Goal: Transaction & Acquisition: Purchase product/service

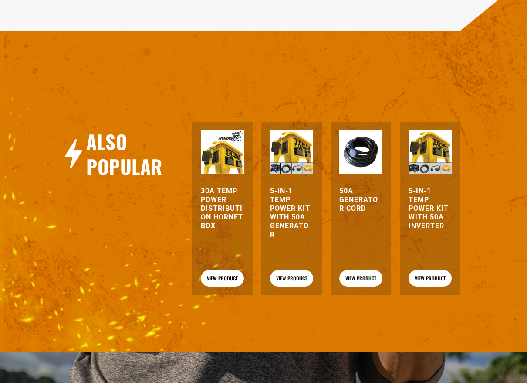
scroll to position [828, 0]
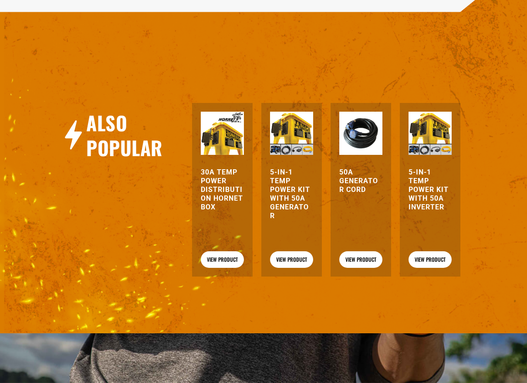
click at [214, 184] on h3 "30A Temp Power Distribution Hornet Box" at bounding box center [222, 190] width 43 height 44
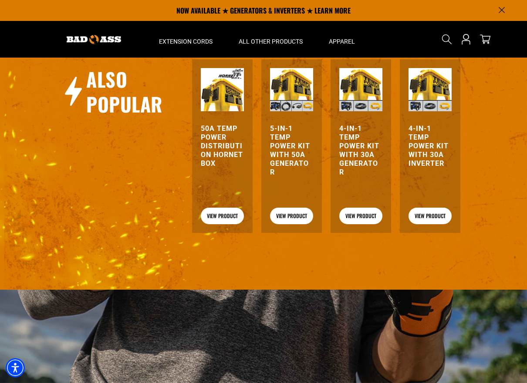
scroll to position [805, 0]
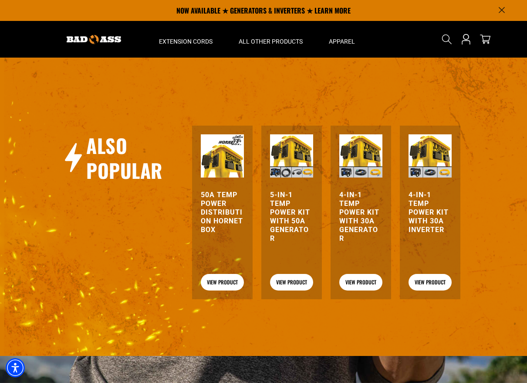
click at [427, 217] on h3 "4-in-1 Temp Power Kit with 30A Inverter" at bounding box center [430, 212] width 43 height 44
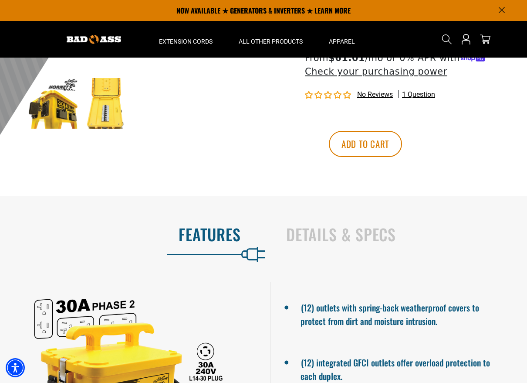
scroll to position [154, 0]
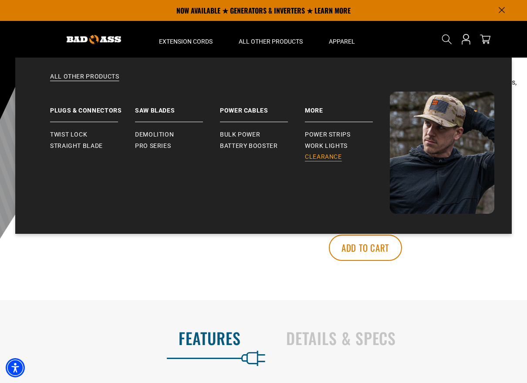
click at [316, 157] on span "Clearance" at bounding box center [323, 157] width 37 height 8
